Goal: Task Accomplishment & Management: Complete application form

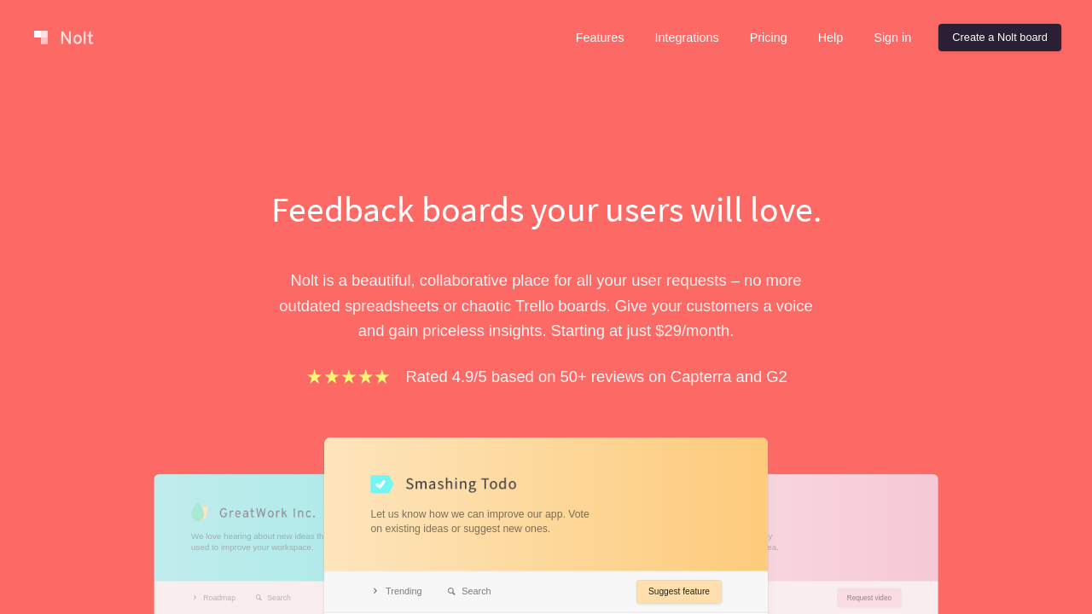
click at [997, 38] on link "Create a Nolt board" at bounding box center [1000, 37] width 123 height 27
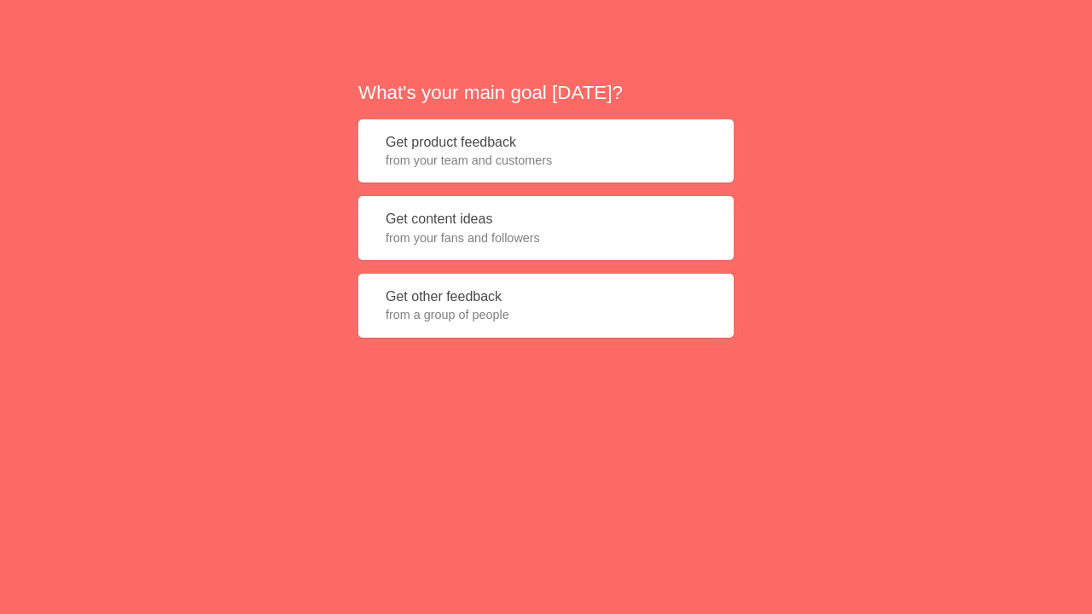
click at [546, 151] on button "Get product feedback from your team and customers" at bounding box center [545, 151] width 375 height 64
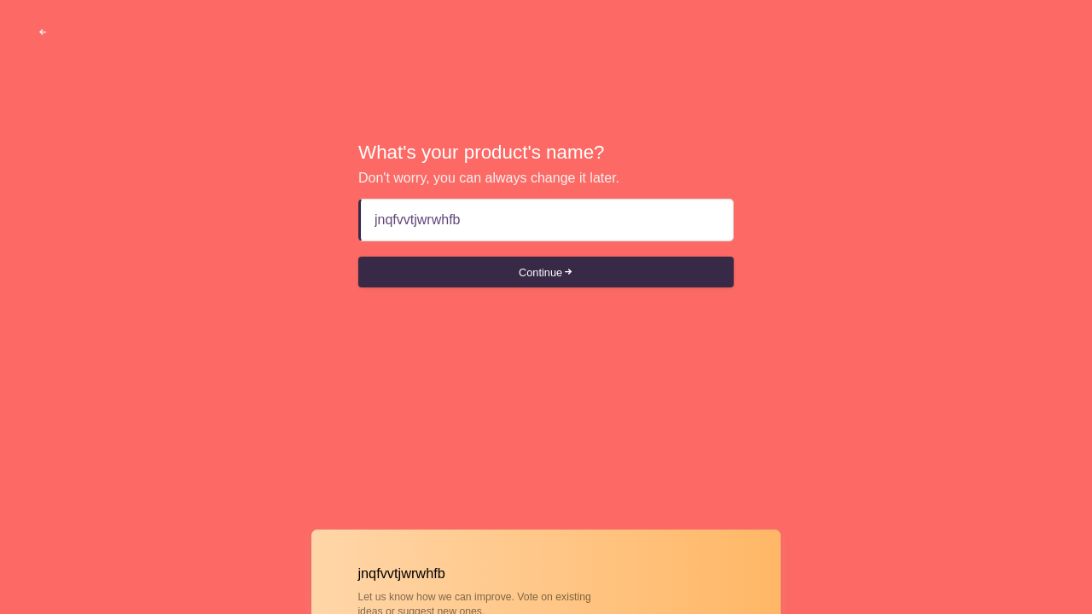
click at [546, 272] on button "Continue" at bounding box center [545, 272] width 375 height 31
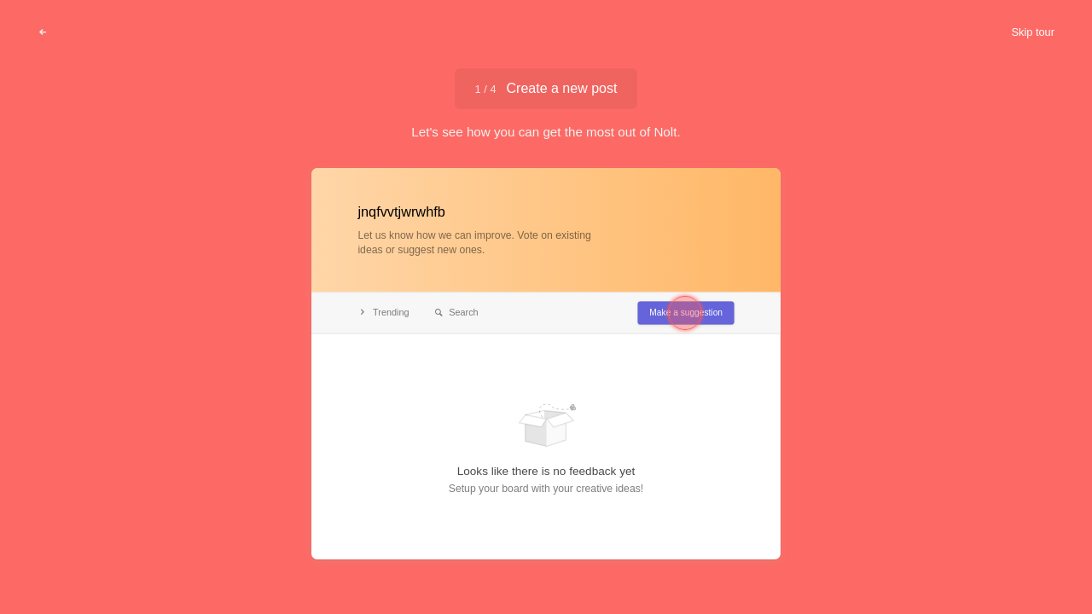
click at [1031, 32] on button "Skip tour" at bounding box center [1033, 32] width 84 height 31
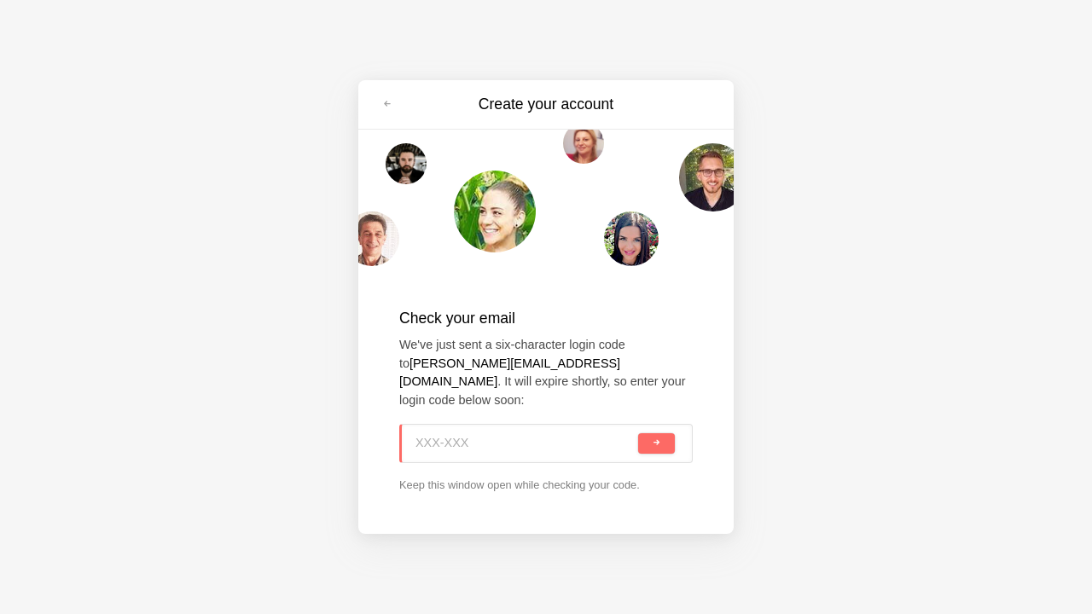
type input "UPH-E8K"
click at [656, 439] on span "submit" at bounding box center [656, 443] width 9 height 9
